Goal: Transaction & Acquisition: Purchase product/service

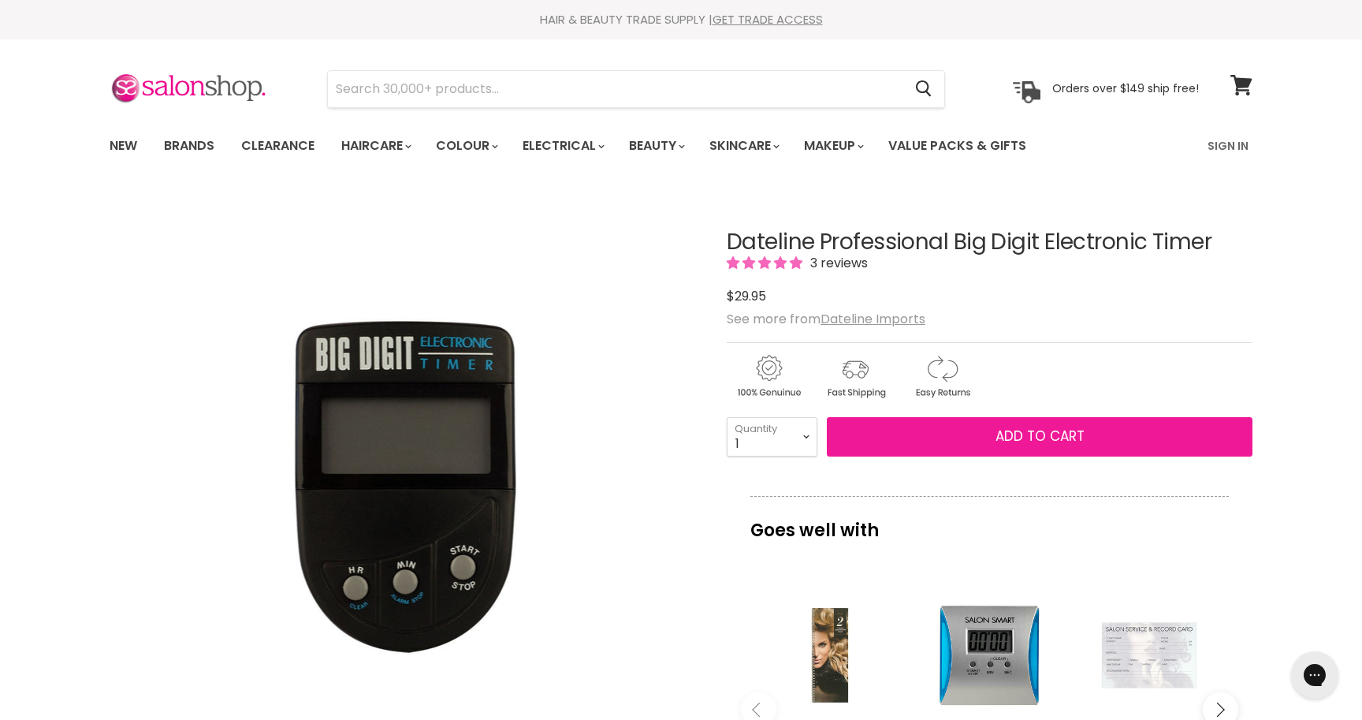
click at [1074, 438] on span "Add to cart" at bounding box center [1040, 435] width 89 height 19
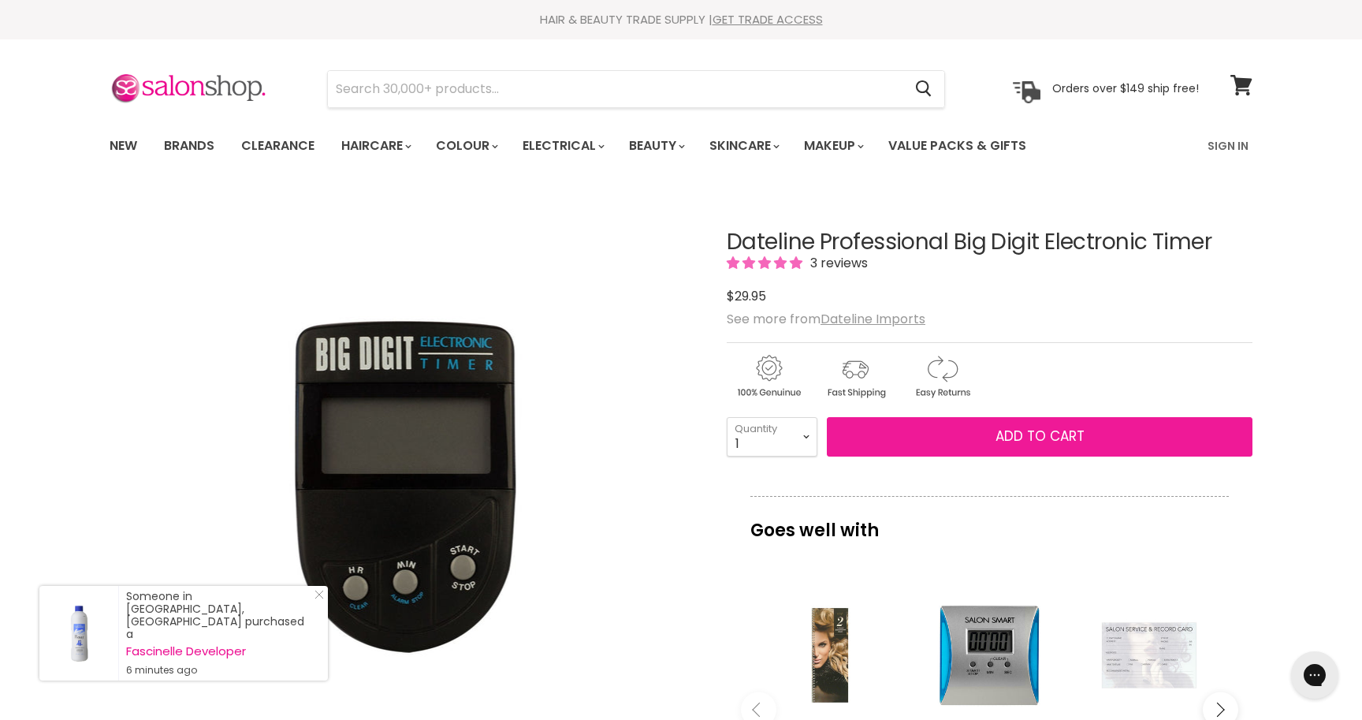
click at [1044, 435] on span "Add to cart" at bounding box center [1040, 435] width 89 height 19
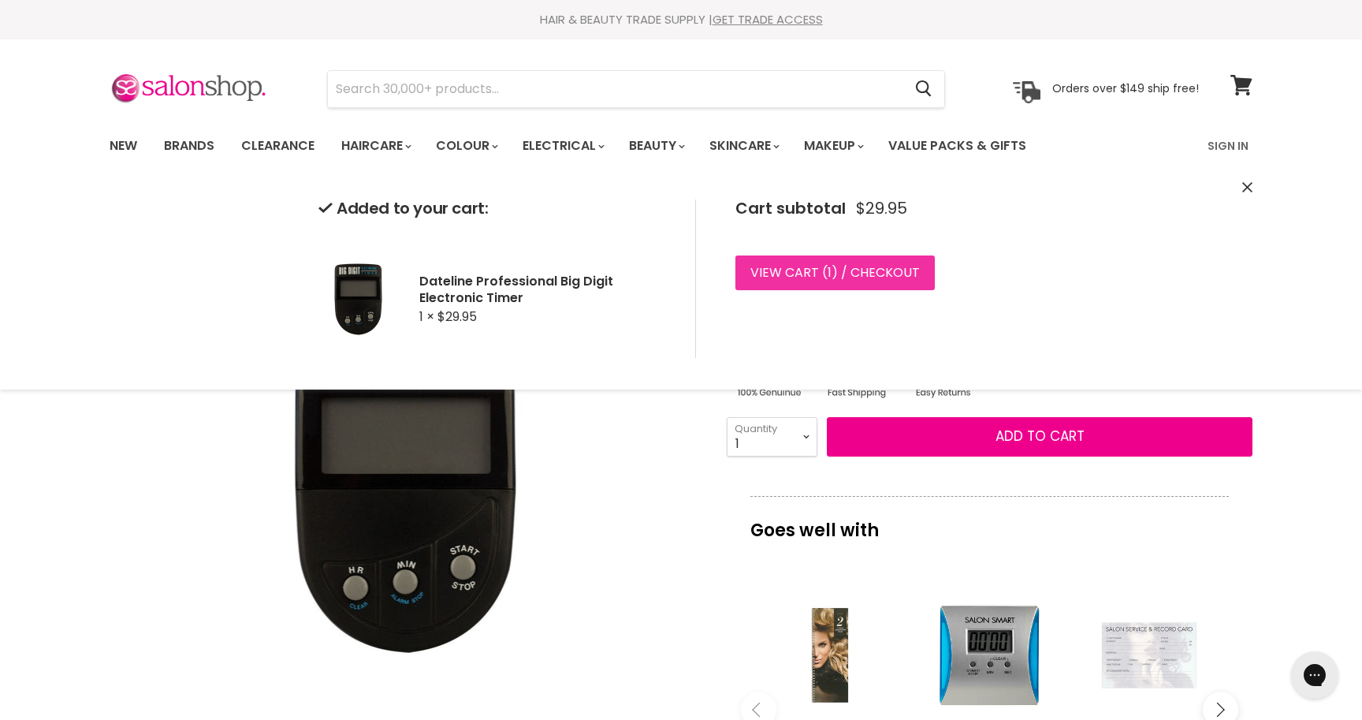
click at [861, 276] on link "View cart ( 1 ) / Checkout" at bounding box center [835, 272] width 199 height 35
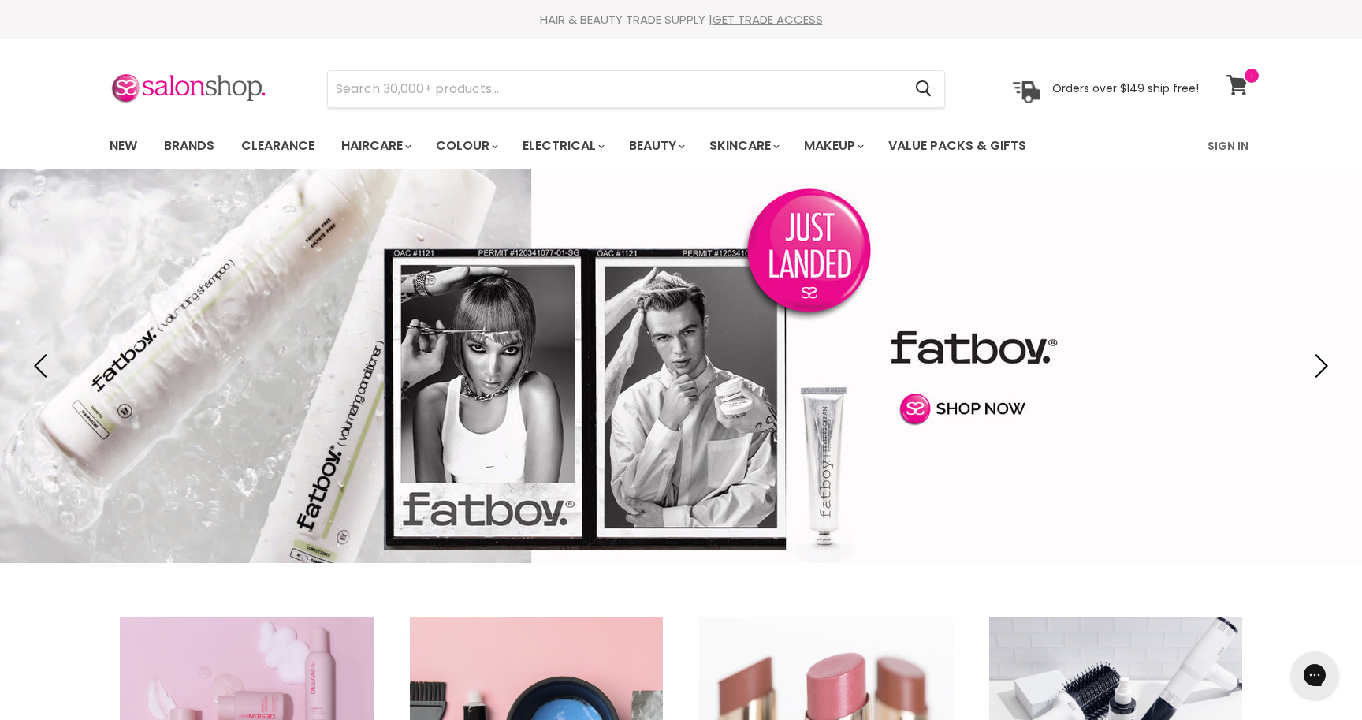
click at [1247, 73] on span at bounding box center [1251, 75] width 17 height 17
